Goal: Check status: Check status

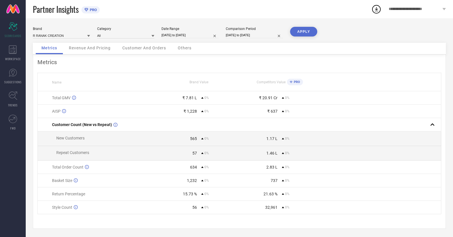
click at [271, 46] on div "Metrics Revenue And Pricing Customer And Orders Others" at bounding box center [239, 49] width 413 height 12
select select "7"
select select "2025"
select select "8"
select select "2025"
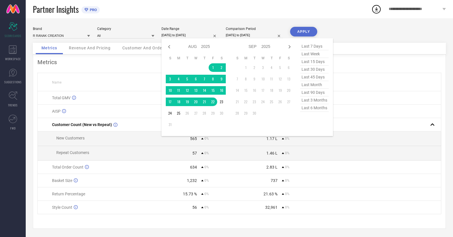
click at [195, 34] on input "[DATE] to [DATE]" at bounding box center [189, 35] width 57 height 6
click at [309, 76] on span "last 45 days" at bounding box center [314, 77] width 29 height 8
type input "[DATE] to [DATE]"
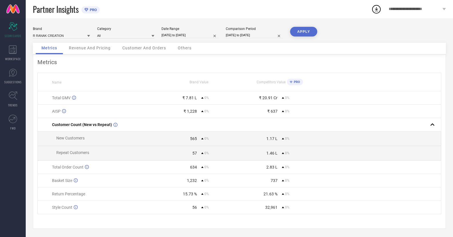
select select "7"
select select "2025"
select select "8"
select select "2025"
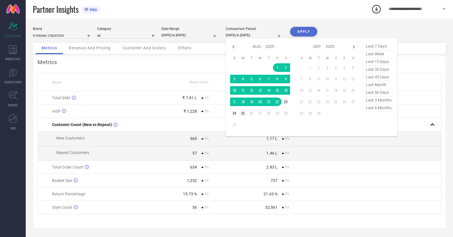
click at [251, 37] on input "[DATE] to [DATE]" at bounding box center [254, 35] width 57 height 6
click at [371, 79] on span "last 45 days" at bounding box center [378, 77] width 29 height 8
type input "[DATE] to [DATE]"
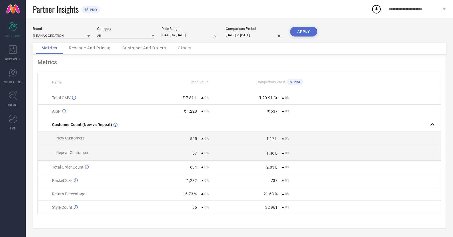
click at [303, 31] on button "APPLY" at bounding box center [303, 32] width 27 height 10
click at [11, 49] on icon at bounding box center [13, 49] width 8 height 9
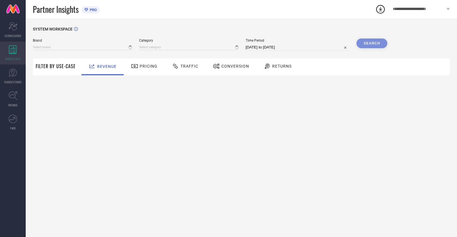
type input "R RANAK CREATION"
type input "All"
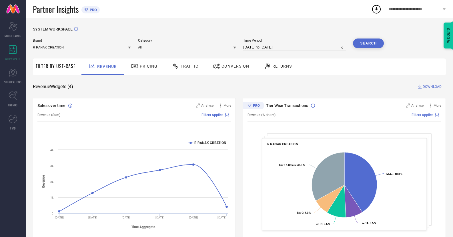
click at [140, 69] on span "Pricing" at bounding box center [149, 66] width 18 height 5
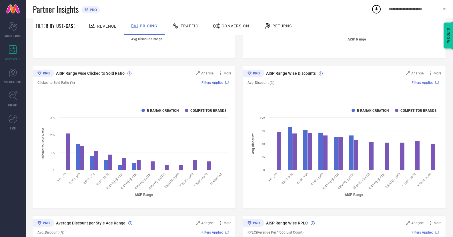
scroll to position [183, 0]
